Goal: Task Accomplishment & Management: Manage account settings

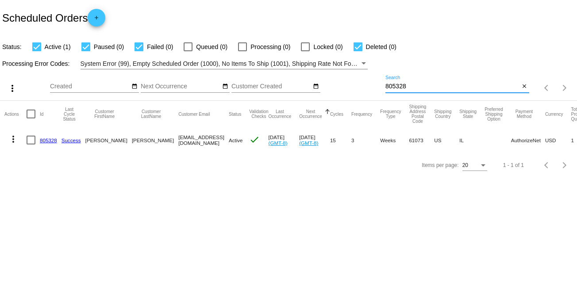
drag, startPoint x: 435, startPoint y: 89, endPoint x: 357, endPoint y: 88, distance: 77.8
click at [357, 88] on div "more_vert Aug Jan Feb Mar [DATE]" at bounding box center [288, 84] width 577 height 31
paste input "745916"
type input "745916"
click at [46, 141] on link "745916" at bounding box center [48, 141] width 17 height 6
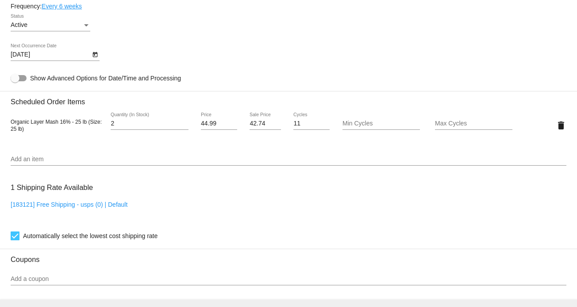
scroll to position [531, 0]
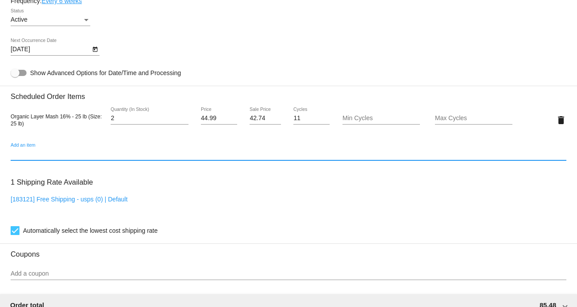
click at [100, 156] on input "Add an item" at bounding box center [288, 154] width 555 height 7
drag, startPoint x: 35, startPoint y: 157, endPoint x: -4, endPoint y: 157, distance: 38.9
click at [0, 157] on html "arrow_back Scheduled Order #745916 Active more_vert Last Processing Cycle ID: 7…" at bounding box center [288, 153] width 577 height 307
type input "sunflower"
drag, startPoint x: 53, startPoint y: 157, endPoint x: -3, endPoint y: 152, distance: 55.9
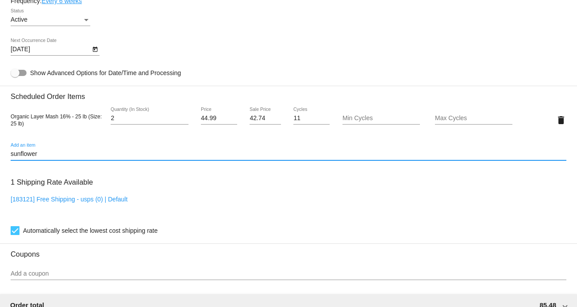
click at [0, 152] on html "arrow_back Scheduled Order #745916 Active more_vert Last Processing Cycle ID: 7…" at bounding box center [288, 153] width 577 height 307
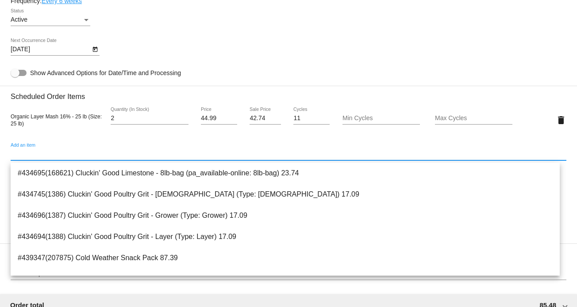
type input "7"
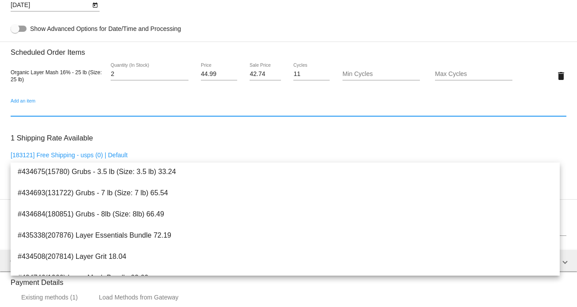
scroll to position [0, 0]
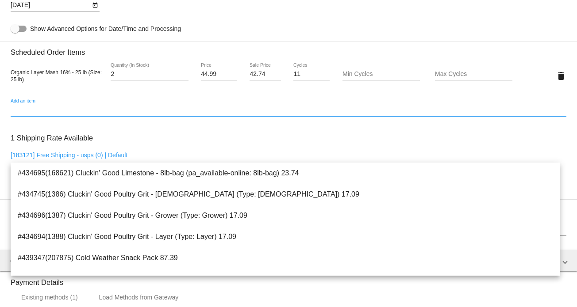
click at [77, 112] on input "Add an item" at bounding box center [288, 110] width 555 height 7
click at [74, 88] on div "Organic Layer Mash 16% - 25 lb (Size: 25 lb) 2 Quantity (In Stock) 44.99 Price …" at bounding box center [288, 75] width 555 height 25
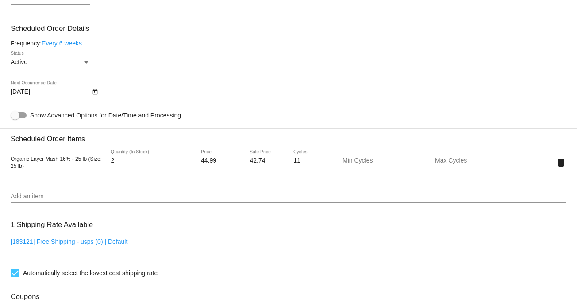
scroll to position [486, 0]
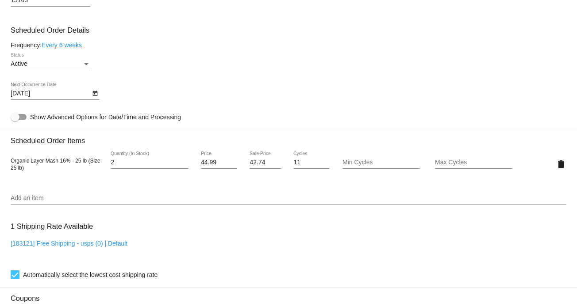
click at [65, 202] on input "Add an item" at bounding box center [288, 198] width 555 height 7
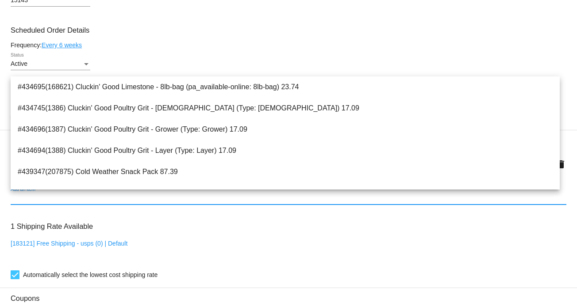
click at [203, 244] on div "[183121] Free Shipping - usps (0) | Default" at bounding box center [288, 252] width 555 height 25
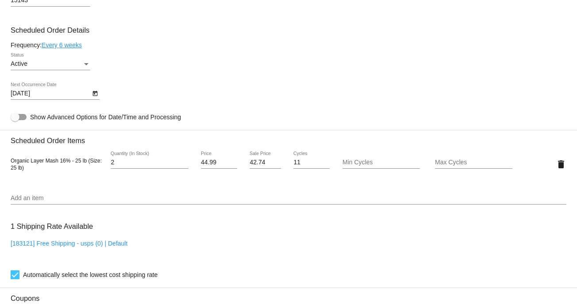
scroll to position [767, 0]
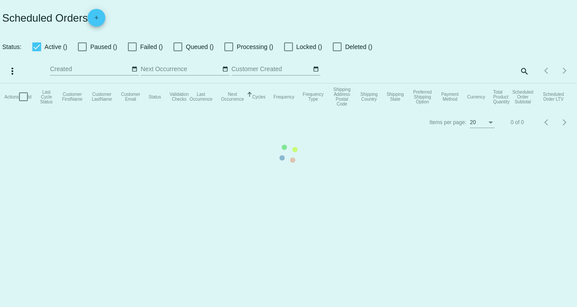
checkbox input "true"
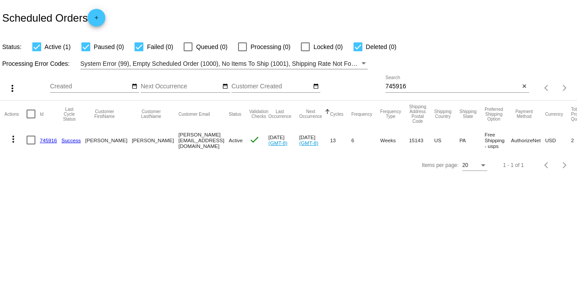
click at [49, 139] on link "745916" at bounding box center [48, 141] width 17 height 6
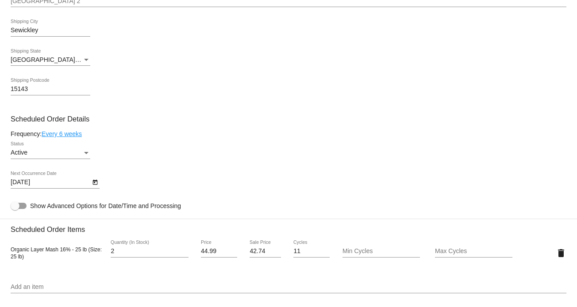
scroll to position [398, 0]
click at [31, 288] on input "Add an item" at bounding box center [288, 286] width 555 height 7
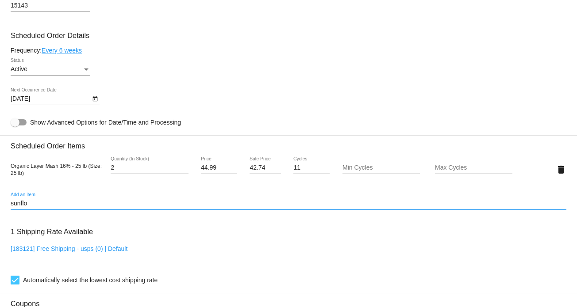
scroll to position [486, 0]
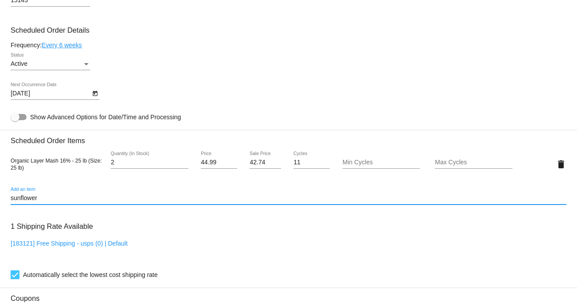
drag, startPoint x: 48, startPoint y: 199, endPoint x: -80, endPoint y: 211, distance: 127.9
click at [0, 211] on html "arrow_back Scheduled Order #745916 Active more_vert Last Processing Cycle ID: 7…" at bounding box center [288, 153] width 577 height 307
click at [71, 195] on div "BOSS Add an item" at bounding box center [288, 195] width 555 height 17
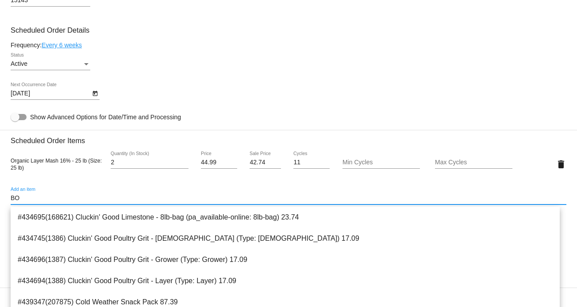
type input "B"
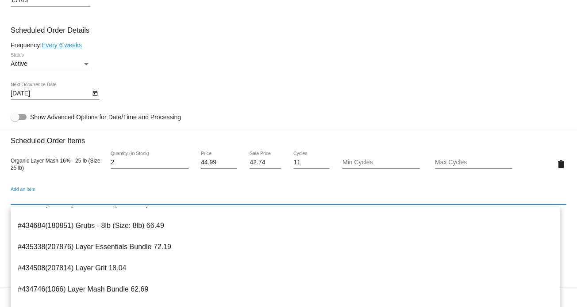
scroll to position [0, 0]
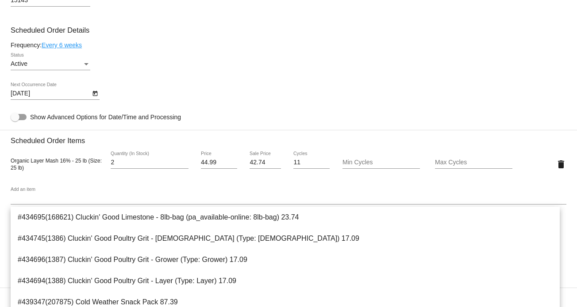
click at [102, 183] on div "Organic Layer Mash 16% - 25 lb (Size: 25 lb) 2 Quantity (In Stock) 44.99 Price …" at bounding box center [288, 164] width 555 height 38
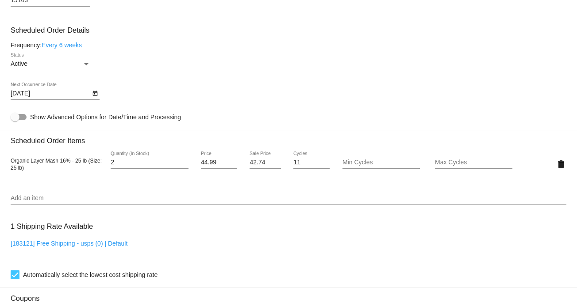
scroll to position [531, 0]
